Goal: Task Accomplishment & Management: Complete application form

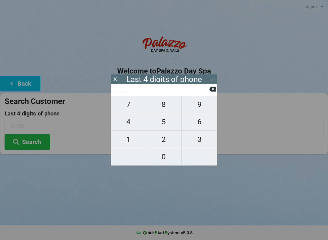
click at [195, 110] on span "9" at bounding box center [200, 104] width 36 height 13
type input "9___"
click at [198, 108] on span "9" at bounding box center [200, 104] width 36 height 13
type input "99__"
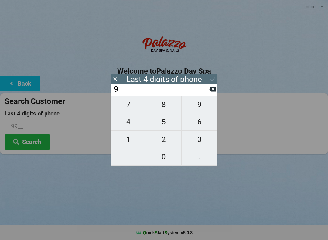
type input "99__"
click at [131, 120] on span "4" at bounding box center [128, 121] width 35 height 13
type input "994_"
click at [131, 117] on button "4" at bounding box center [129, 121] width 36 height 17
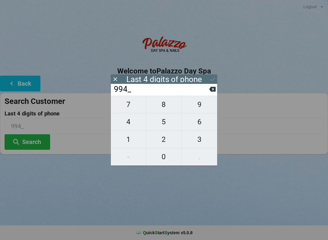
type input "9944"
click at [211, 77] on icon at bounding box center [213, 79] width 6 height 6
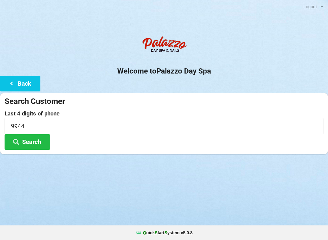
click at [43, 142] on button "Search" at bounding box center [28, 141] width 46 height 15
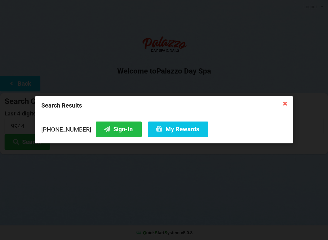
click at [116, 132] on button "Sign-In" at bounding box center [119, 128] width 46 height 15
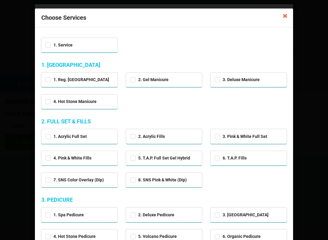
click at [285, 14] on icon at bounding box center [285, 16] width 10 height 10
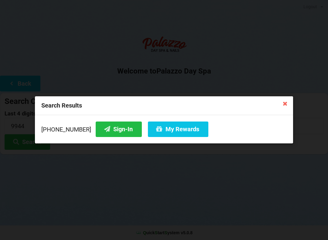
click at [282, 107] on icon at bounding box center [285, 103] width 10 height 10
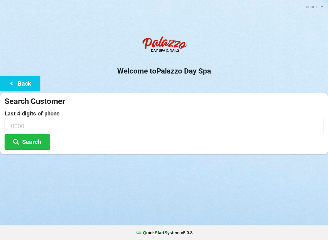
click at [25, 83] on button "Back" at bounding box center [20, 83] width 40 height 15
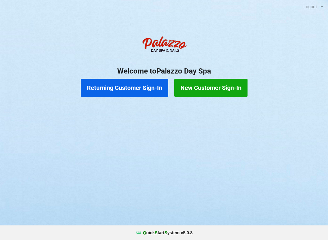
click at [216, 88] on button "New Customer Sign-In" at bounding box center [210, 88] width 73 height 18
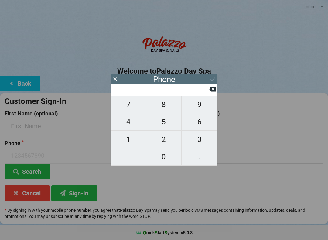
click at [129, 121] on span "4" at bounding box center [128, 121] width 35 height 13
type input "4"
click at [158, 160] on span "0" at bounding box center [163, 156] width 35 height 13
type input "40"
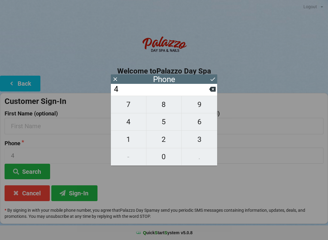
type input "40"
click at [127, 107] on span "7" at bounding box center [128, 104] width 35 height 13
type input "407"
click at [195, 105] on span "9" at bounding box center [200, 104] width 36 height 13
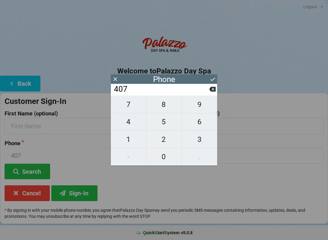
type input "4079"
click at [161, 140] on span "2" at bounding box center [163, 139] width 35 height 13
type input "40792"
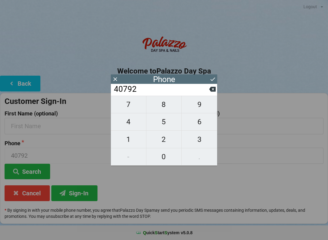
click at [198, 107] on span "9" at bounding box center [200, 104] width 36 height 13
type input "407929"
click at [198, 107] on span "9" at bounding box center [200, 104] width 36 height 13
type input "4079299"
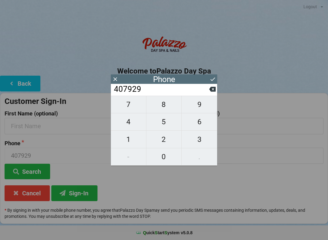
type input "4079299"
click at [201, 109] on span "9" at bounding box center [200, 104] width 36 height 13
type input "40792999"
click at [128, 125] on span "4" at bounding box center [128, 121] width 35 height 13
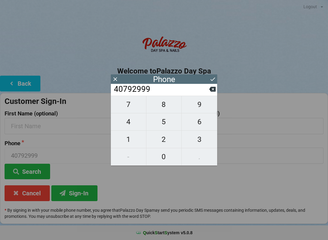
type input "407929994"
click at [129, 125] on span "4" at bounding box center [128, 121] width 35 height 13
type input "4079299944"
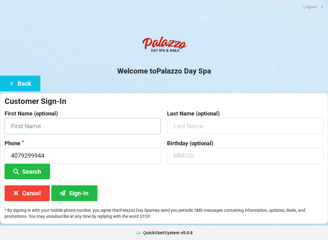
click at [22, 124] on input "text" at bounding box center [83, 126] width 156 height 16
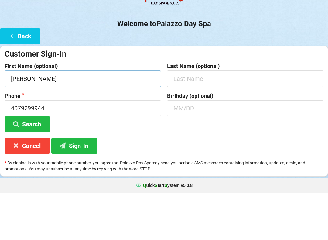
type input "[PERSON_NAME]"
click at [211, 118] on input "text" at bounding box center [245, 126] width 156 height 16
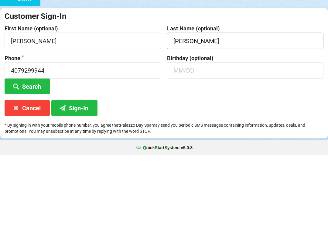
type input "[PERSON_NAME]"
click at [204, 148] on input "text" at bounding box center [245, 156] width 156 height 16
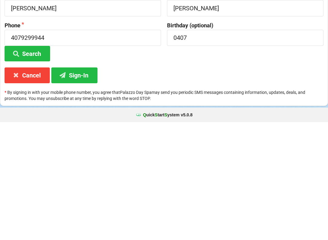
click at [81, 185] on button "Sign-In" at bounding box center [74, 192] width 46 height 15
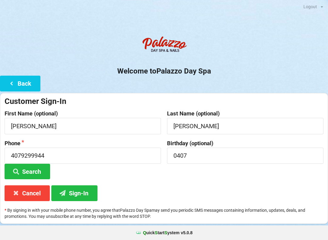
click at [77, 189] on button "Sign-In" at bounding box center [74, 192] width 46 height 15
click at [208, 153] on input "0407" at bounding box center [245, 156] width 156 height 16
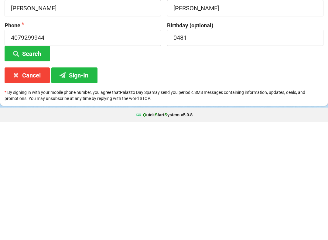
click at [89, 185] on button "Sign-In" at bounding box center [74, 192] width 46 height 15
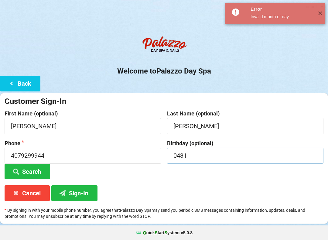
click at [187, 156] on input "0481" at bounding box center [245, 156] width 156 height 16
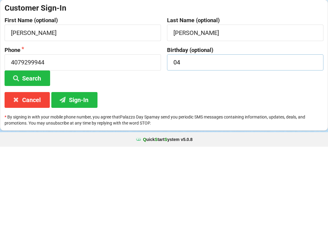
type input "0"
type input "04/07"
click at [75, 185] on button "Sign-In" at bounding box center [74, 192] width 46 height 15
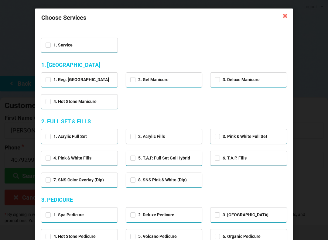
click at [285, 14] on icon at bounding box center [285, 16] width 10 height 10
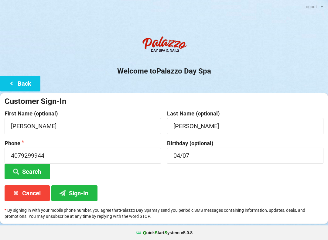
click at [28, 191] on button "Cancel" at bounding box center [27, 192] width 45 height 15
click at [31, 190] on button "Cancel" at bounding box center [27, 192] width 45 height 15
click at [77, 195] on button "Sign-In" at bounding box center [74, 192] width 46 height 15
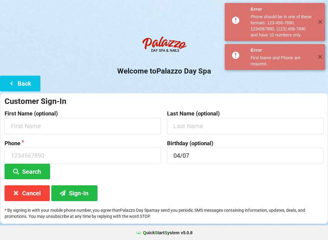
click at [29, 87] on button "Back" at bounding box center [20, 83] width 40 height 15
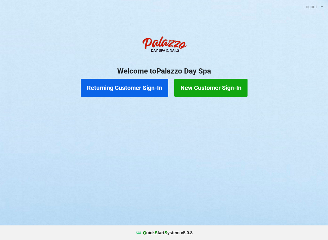
click at [131, 88] on button "Returning Customer Sign-In" at bounding box center [124, 88] width 87 height 18
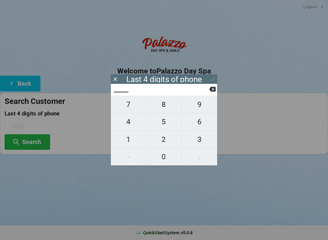
click at [197, 123] on span "6" at bounding box center [200, 121] width 36 height 13
type input "6___"
click at [128, 142] on span "1" at bounding box center [128, 139] width 35 height 13
type input "61__"
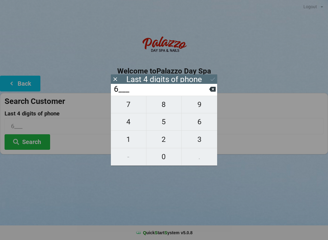
type input "61__"
click at [202, 142] on span "3" at bounding box center [200, 139] width 36 height 13
type input "613_"
click at [158, 158] on span "0" at bounding box center [163, 156] width 35 height 13
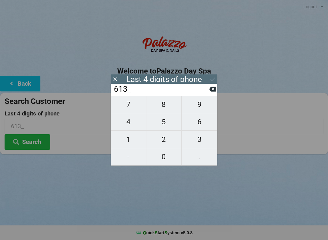
type input "6130"
click at [35, 143] on button "Search" at bounding box center [28, 141] width 46 height 15
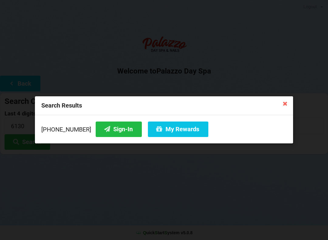
click at [171, 132] on button "My Rewards" at bounding box center [178, 128] width 60 height 15
